Goal: Transaction & Acquisition: Purchase product/service

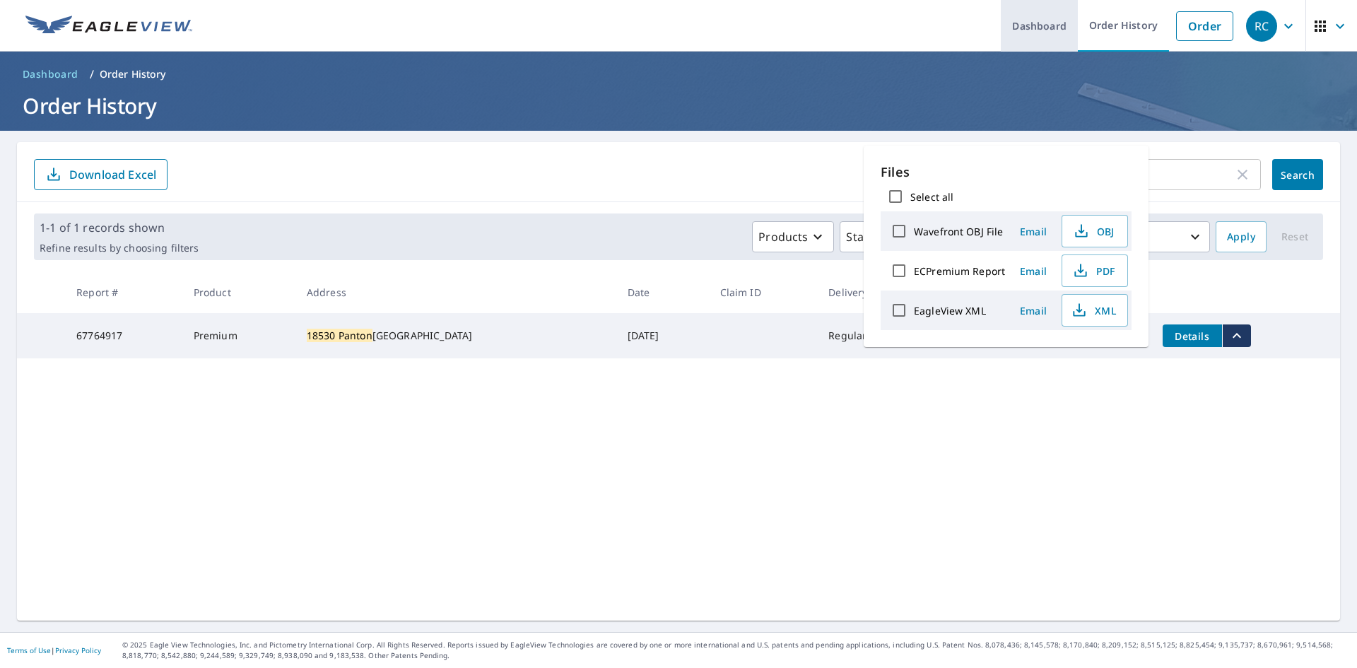
click at [1043, 21] on link "Dashboard" at bounding box center [1039, 26] width 77 height 52
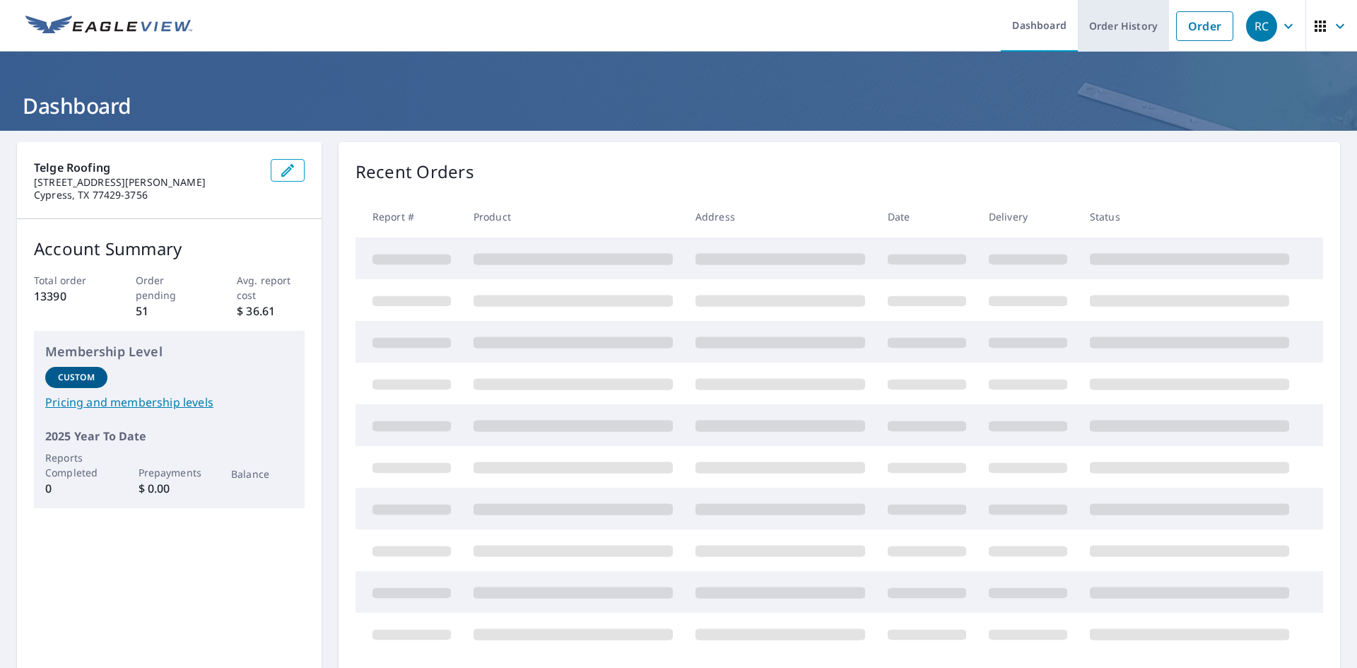
click at [1100, 29] on link "Order History" at bounding box center [1123, 26] width 91 height 52
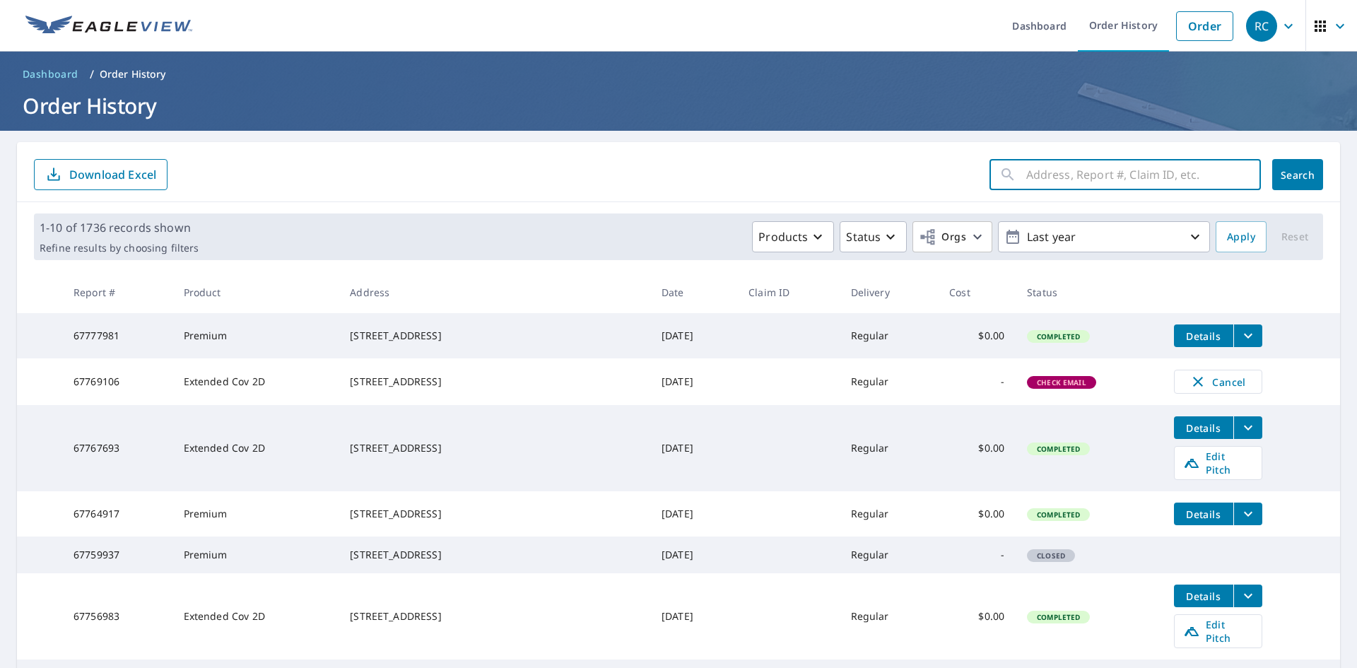
click at [1086, 182] on input "text" at bounding box center [1144, 175] width 235 height 40
paste input "[STREET_ADDRESS]"
type input "[STREET_ADDRESS]"
click button "Search" at bounding box center [1298, 174] width 51 height 31
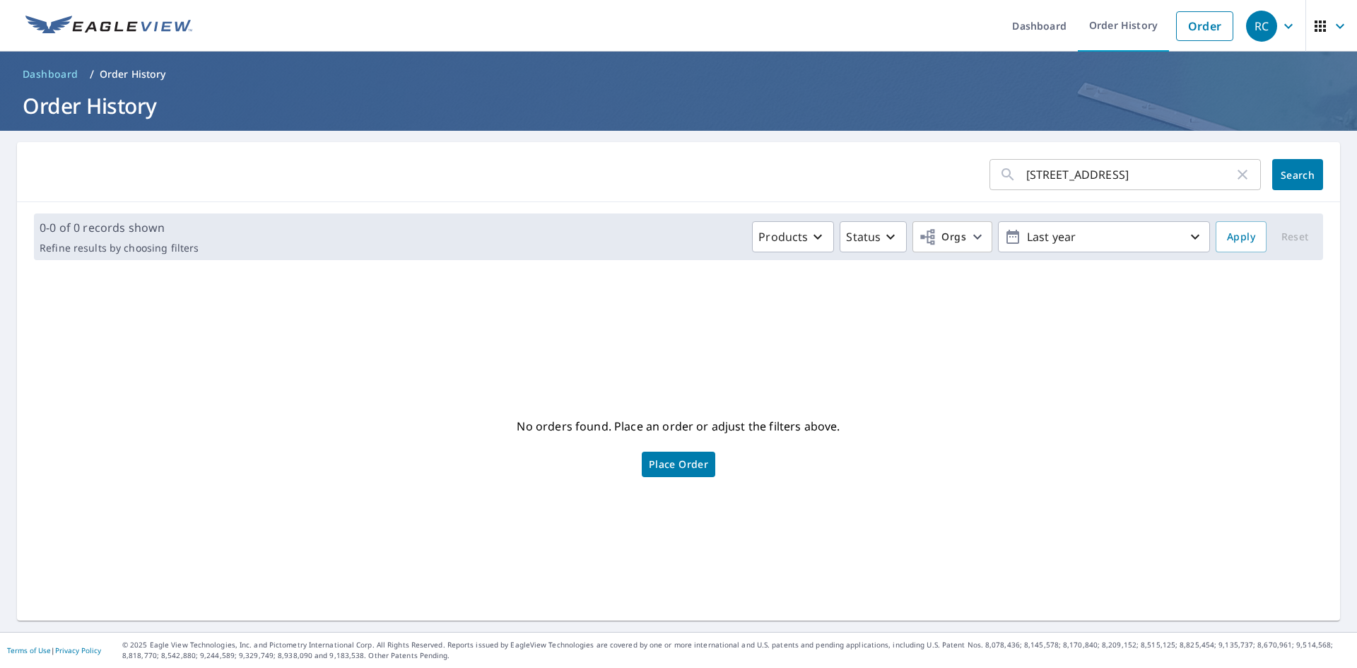
click at [1215, 175] on input "[STREET_ADDRESS]" at bounding box center [1131, 175] width 208 height 40
type input "12615 Ember Village Ln tomball"
click at [1302, 173] on span "Search" at bounding box center [1298, 174] width 28 height 13
click at [672, 464] on span "Place Order" at bounding box center [678, 464] width 59 height 7
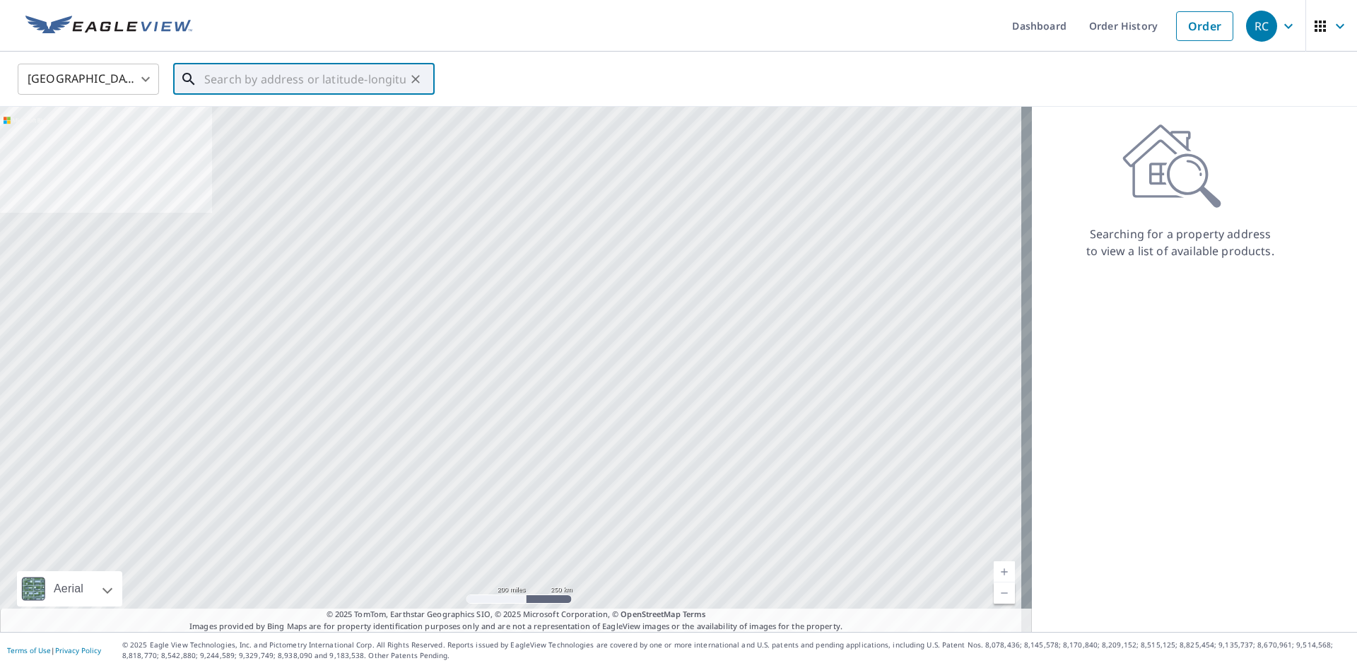
click at [226, 84] on input "text" at bounding box center [304, 79] width 201 height 40
paste input "[STREET_ADDRESS]"
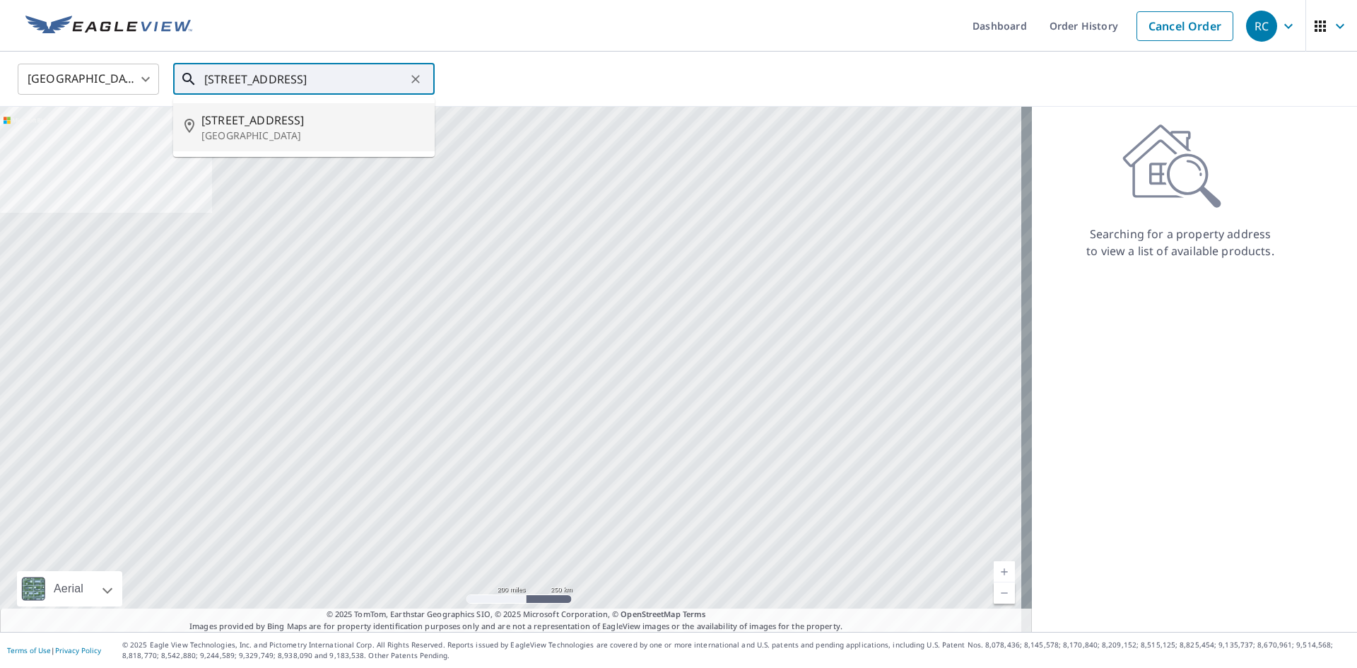
click at [268, 138] on p "[GEOGRAPHIC_DATA]" at bounding box center [312, 136] width 222 height 14
type input "[STREET_ADDRESS]"
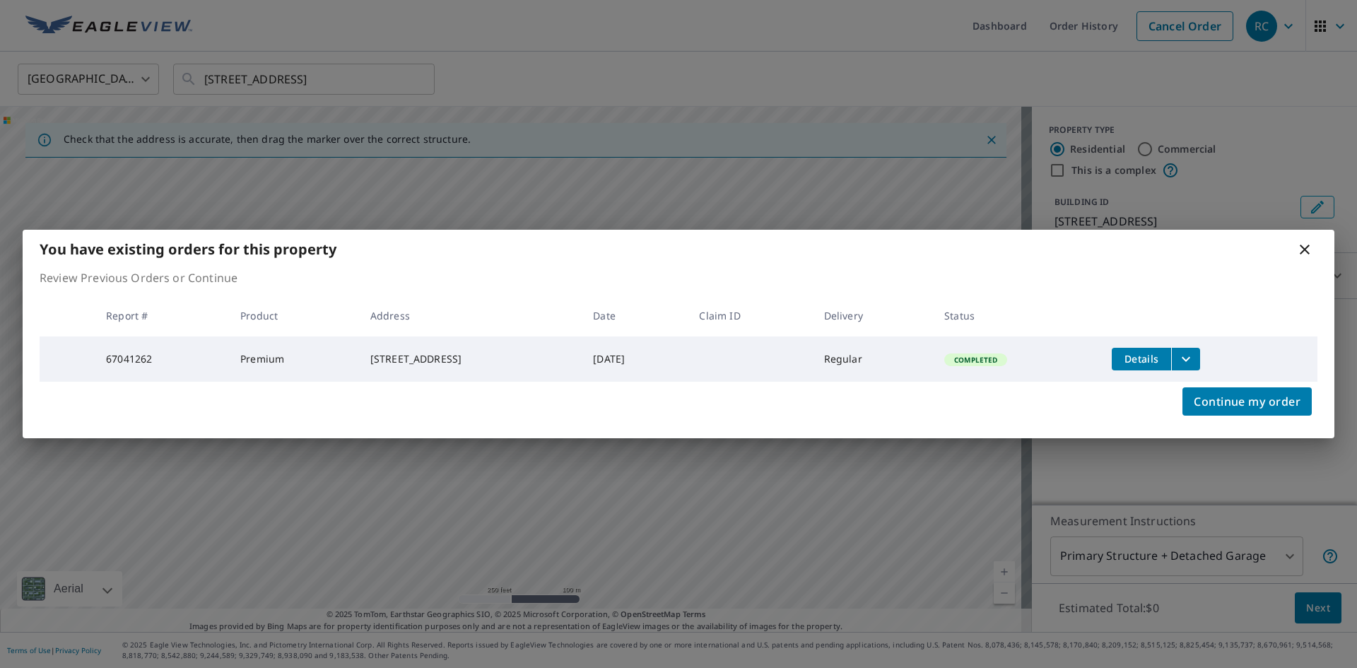
click at [1195, 351] on icon "filesDropdownBtn-67041262" at bounding box center [1186, 359] width 17 height 17
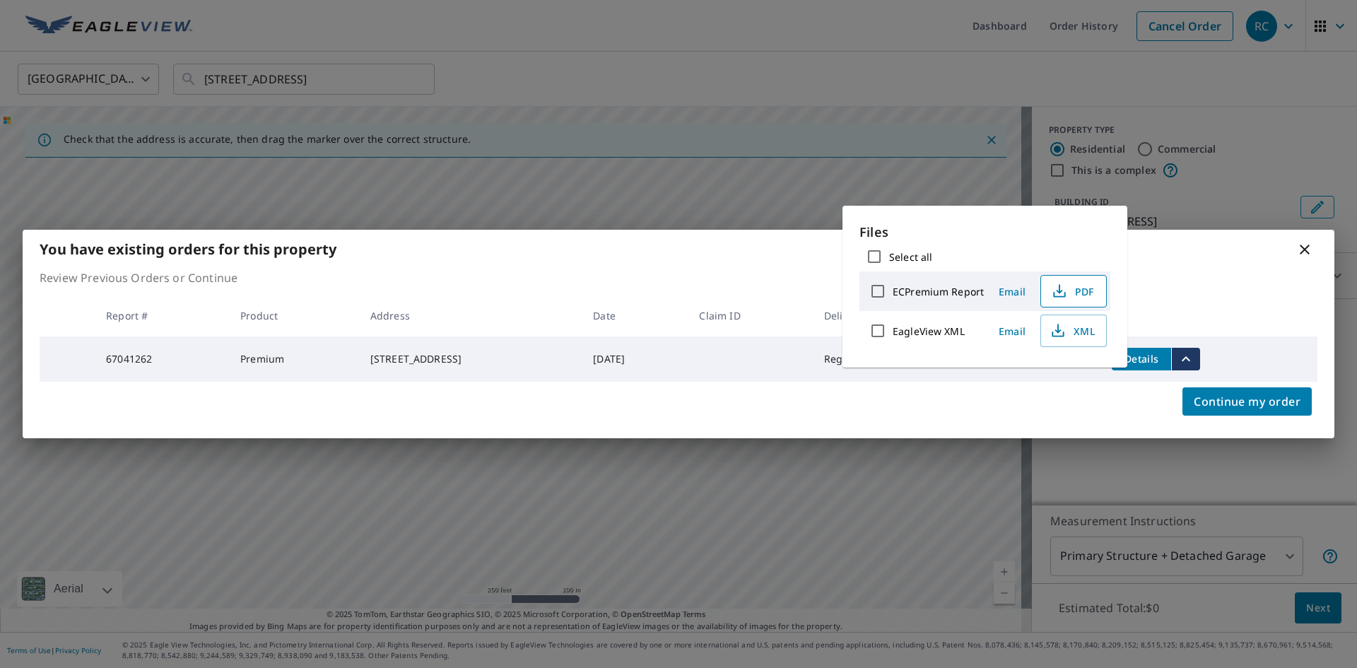
click at [1060, 291] on icon "button" at bounding box center [1059, 288] width 6 height 9
click at [1201, 269] on p "Review Previous Orders or Continue" at bounding box center [679, 277] width 1278 height 17
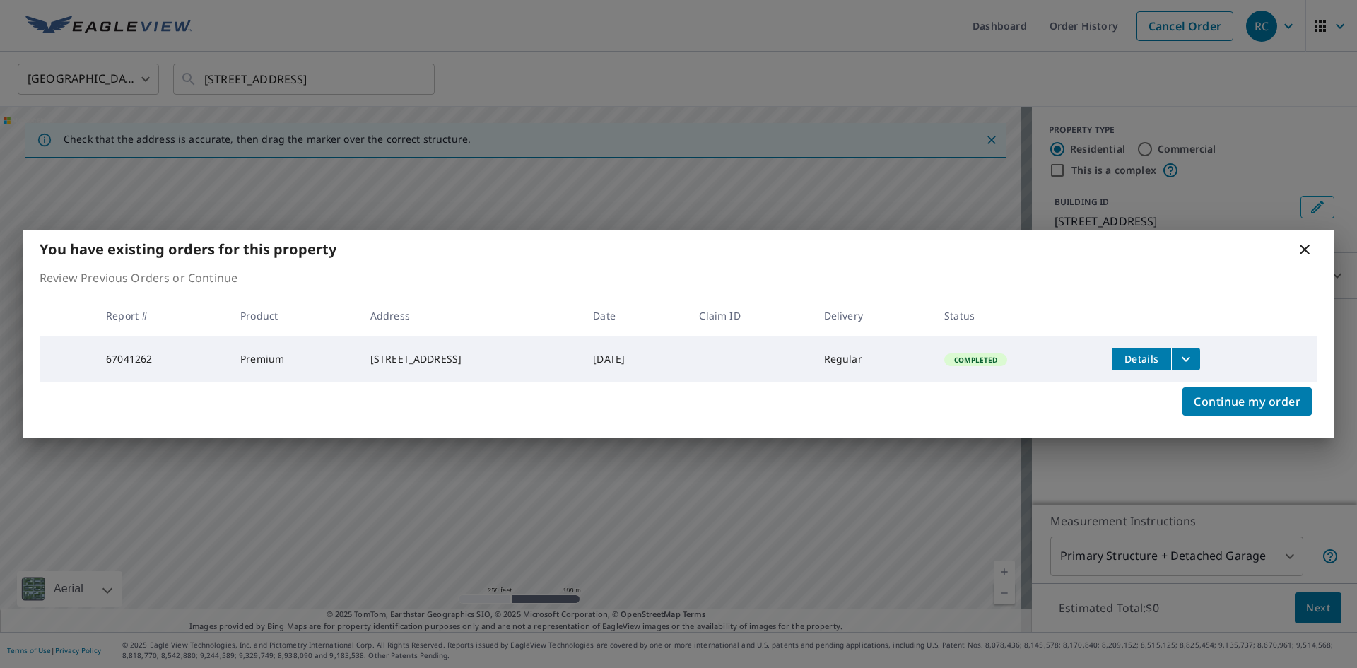
click at [1314, 246] on div "You have existing orders for this property" at bounding box center [679, 249] width 1312 height 39
click at [1302, 245] on icon at bounding box center [1305, 249] width 17 height 17
